Goal: Task Accomplishment & Management: Complete application form

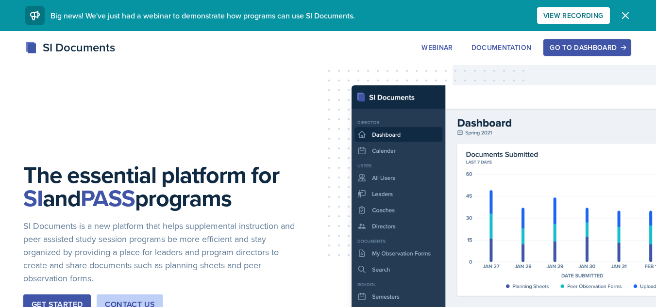
click at [556, 44] on div "Go to Dashboard" at bounding box center [587, 48] width 75 height 8
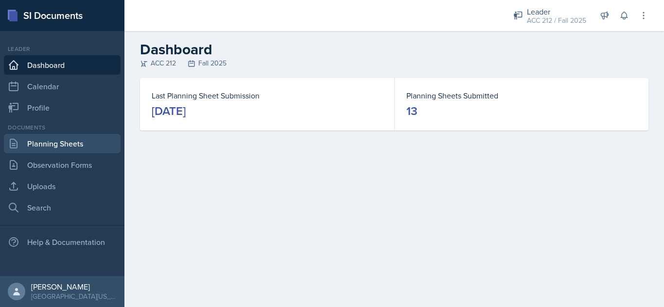
click at [55, 140] on link "Planning Sheets" at bounding box center [62, 143] width 117 height 19
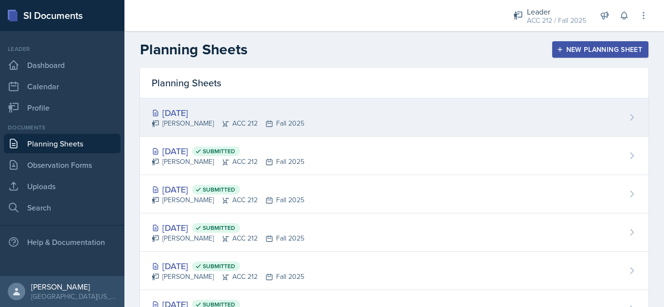
click at [199, 117] on div "[DATE]" at bounding box center [228, 112] width 153 height 13
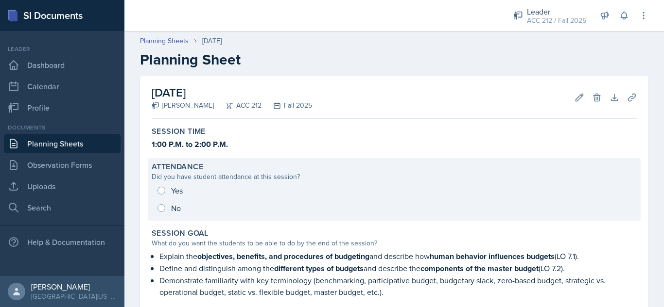
scroll to position [28, 0]
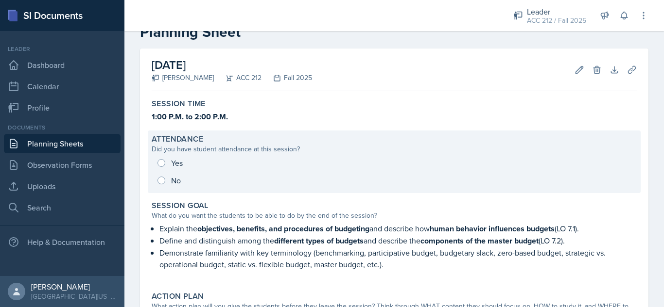
click at [159, 163] on div "Yes No" at bounding box center [394, 171] width 485 height 35
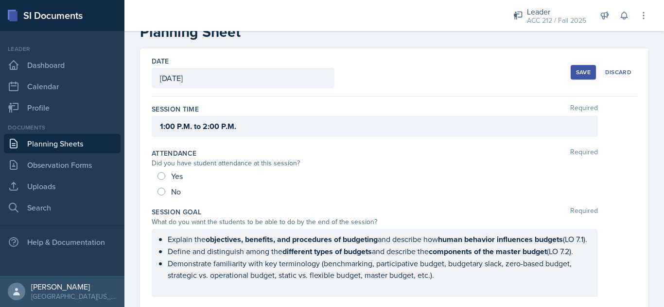
click at [167, 176] on div "Yes" at bounding box center [170, 177] width 27 height 16
click at [162, 175] on input "Yes" at bounding box center [161, 176] width 8 height 8
radio input "true"
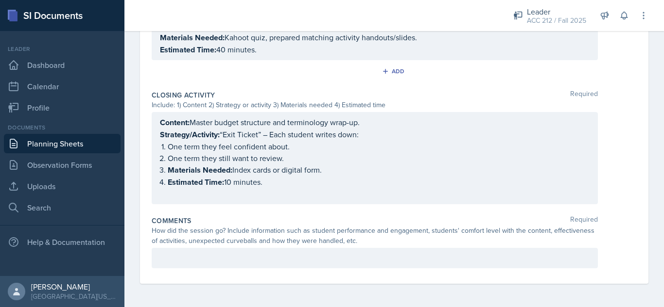
scroll to position [705, 0]
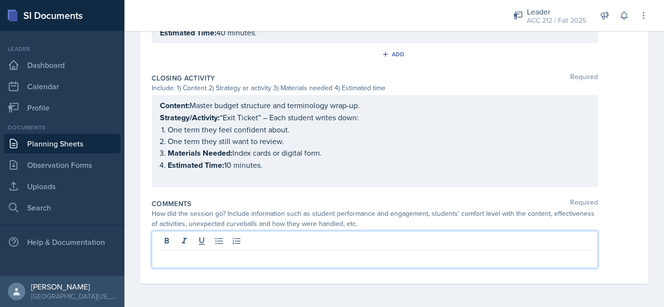
click at [261, 255] on p at bounding box center [374, 259] width 429 height 12
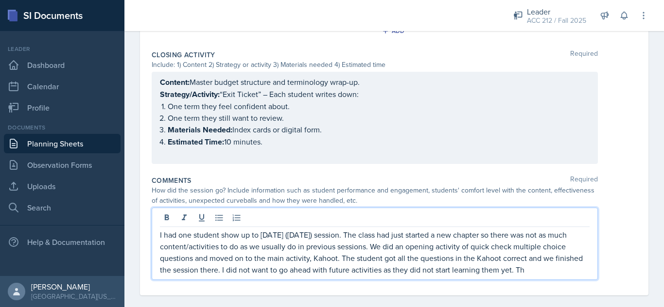
scroll to position [711, 0]
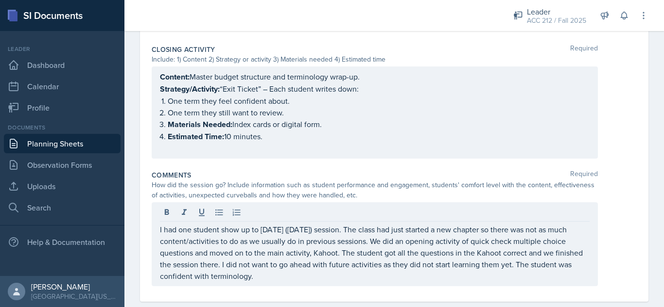
click at [618, 167] on div "Closing Activity Required Include: 1) Content 2) Strategy or activity 3) Materi…" at bounding box center [394, 104] width 485 height 126
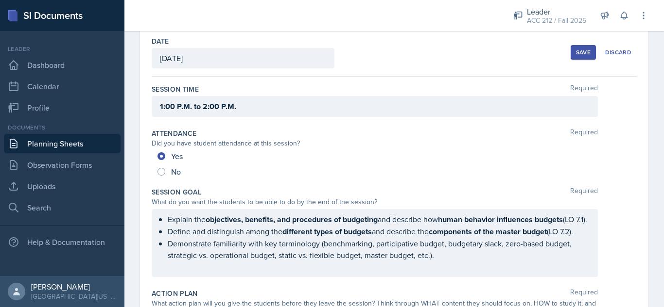
scroll to position [15, 0]
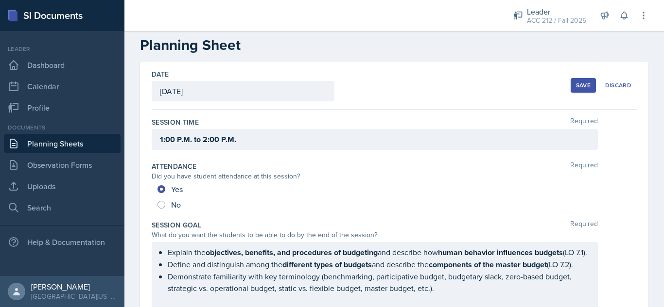
click at [583, 88] on button "Save" at bounding box center [582, 85] width 25 height 15
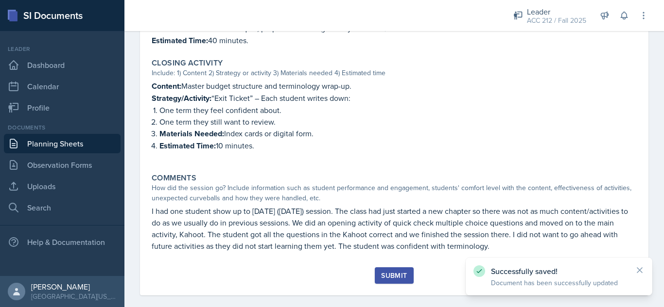
scroll to position [620, 0]
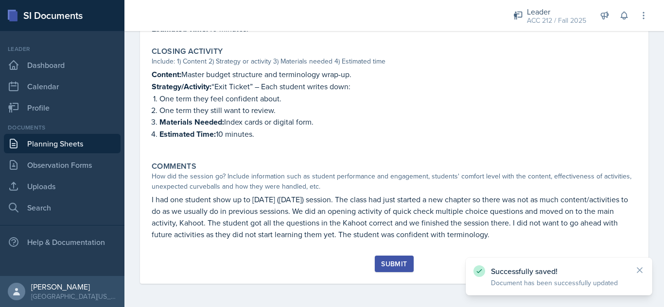
click at [391, 268] on div "Submit" at bounding box center [394, 264] width 26 height 8
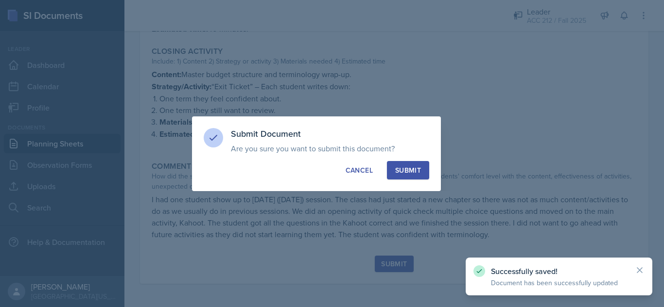
click at [394, 169] on button "Submit" at bounding box center [408, 170] width 42 height 18
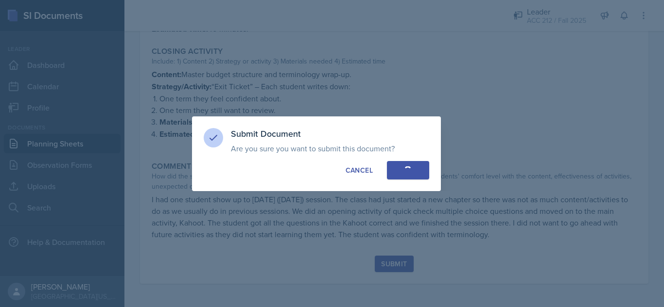
radio input "true"
